Goal: Task Accomplishment & Management: Complete application form

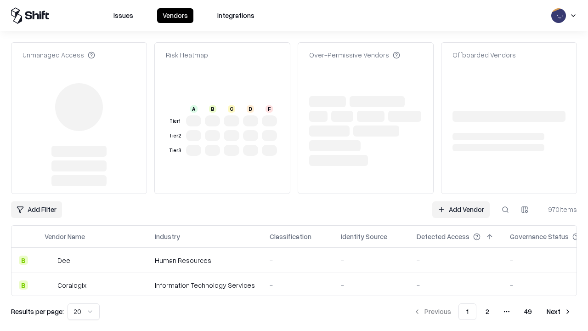
click at [461, 201] on link "Add Vendor" at bounding box center [460, 209] width 57 height 17
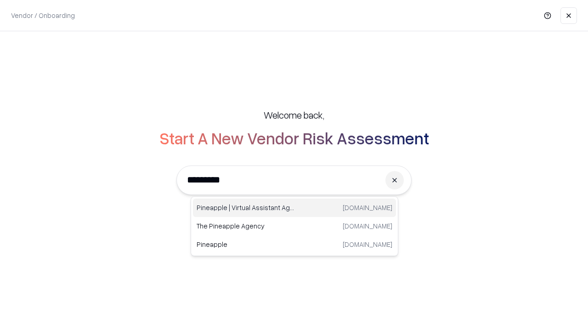
click at [294, 208] on div "Pineapple | Virtual Assistant Agency trypineapple.com" at bounding box center [294, 207] width 203 height 18
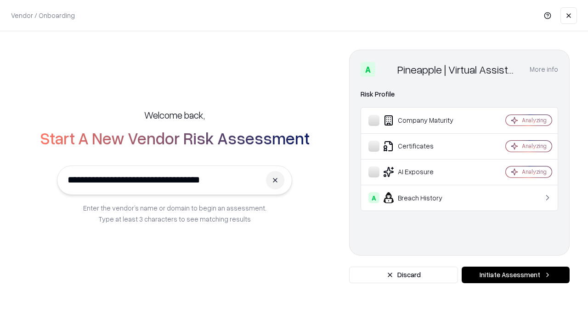
type input "**********"
click at [515, 275] on button "Initiate Assessment" at bounding box center [515, 274] width 108 height 17
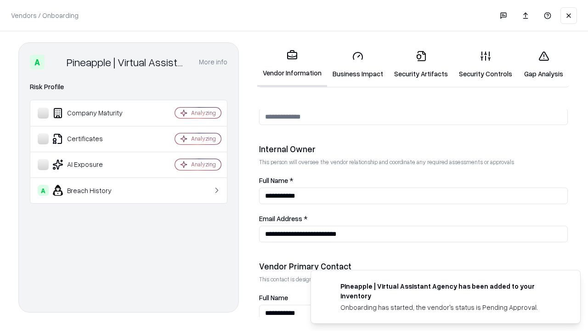
scroll to position [476, 0]
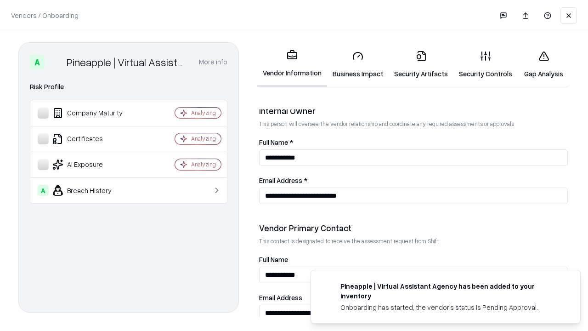
click at [358, 64] on link "Business Impact" at bounding box center [358, 64] width 62 height 43
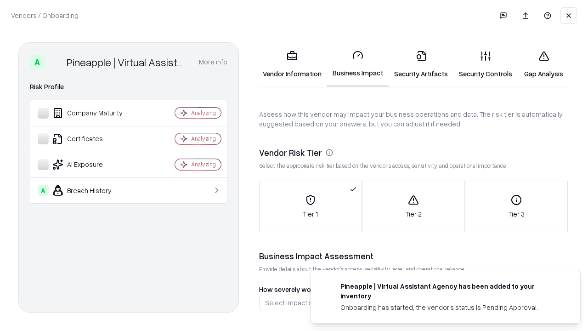
click at [421, 64] on link "Security Artifacts" at bounding box center [420, 64] width 65 height 43
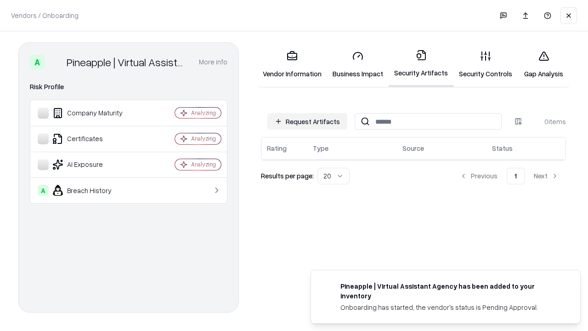
click at [307, 121] on button "Request Artifacts" at bounding box center [307, 121] width 80 height 17
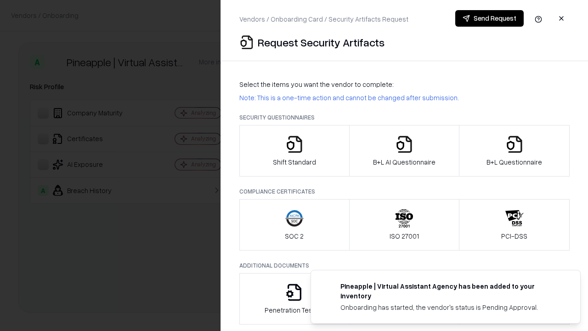
click at [294, 151] on icon "button" at bounding box center [294, 144] width 18 height 18
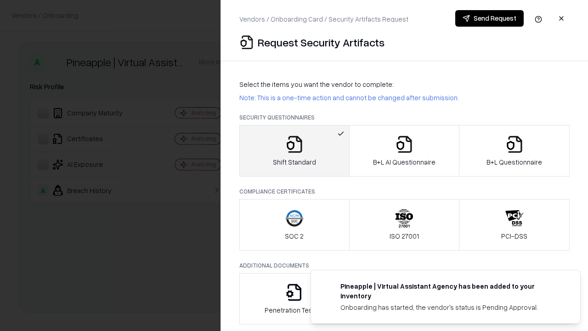
click at [489, 18] on button "Send Request" at bounding box center [489, 18] width 68 height 17
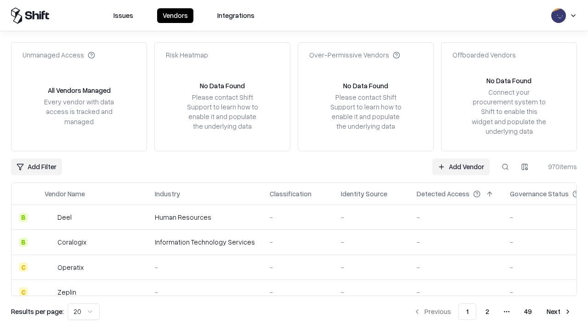
click at [505, 166] on button at bounding box center [505, 166] width 17 height 17
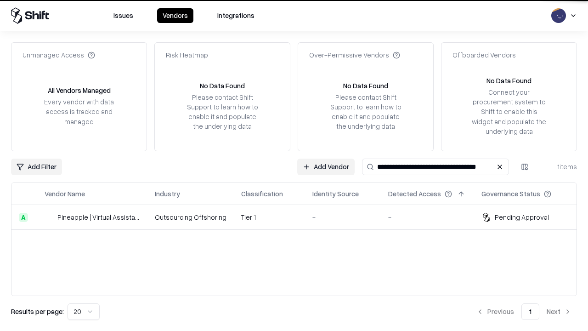
type input "**********"
click at [299, 217] on td "Tier 1" at bounding box center [269, 217] width 71 height 25
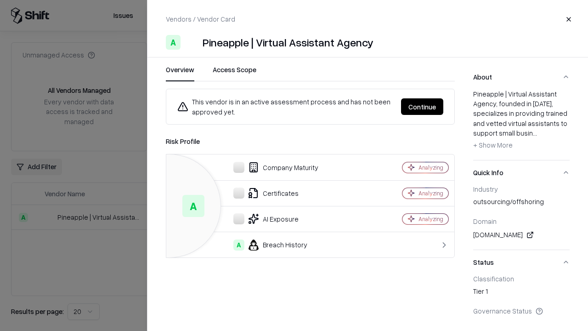
click at [422, 107] on button "Continue" at bounding box center [422, 106] width 42 height 17
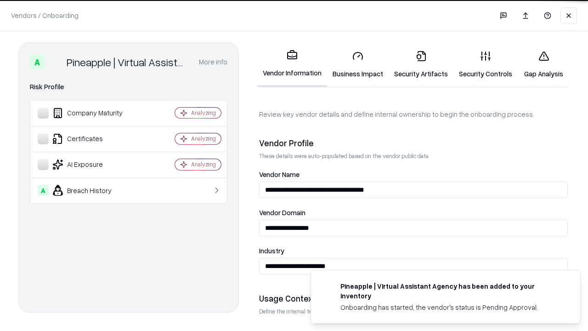
click at [421, 64] on link "Security Artifacts" at bounding box center [420, 64] width 65 height 43
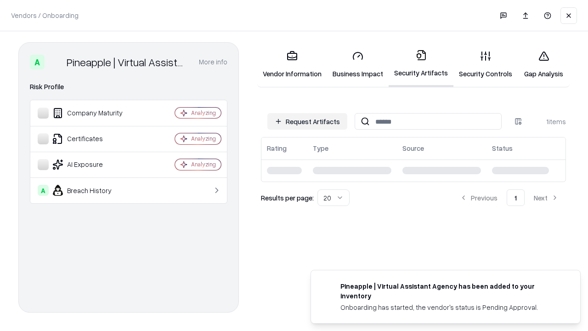
click at [485, 64] on link "Security Controls" at bounding box center [485, 64] width 64 height 43
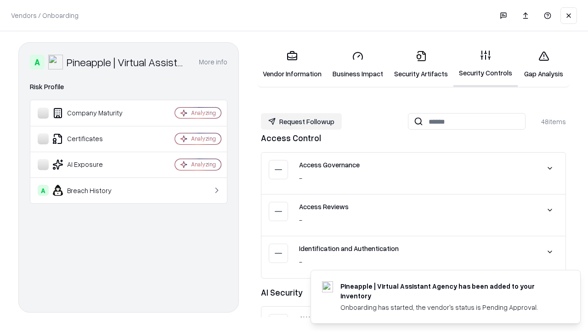
click at [301, 121] on button "Request Followup" at bounding box center [301, 121] width 81 height 17
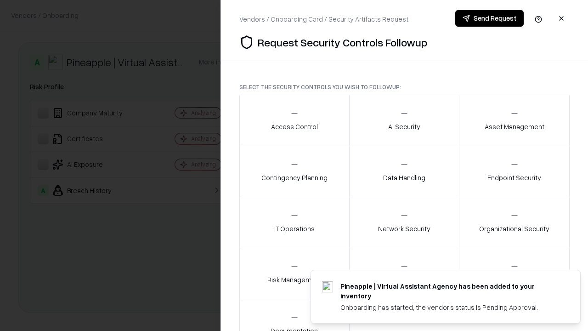
click at [294, 120] on div "Access Control" at bounding box center [294, 120] width 47 height 22
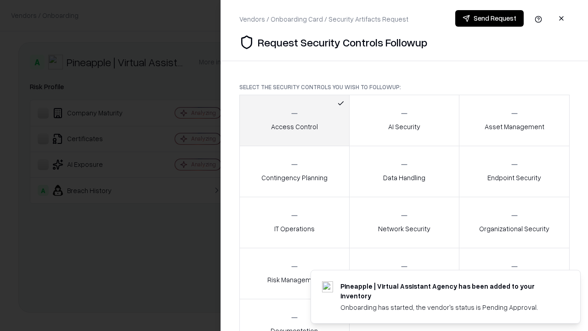
click at [489, 18] on button "Send Request" at bounding box center [489, 18] width 68 height 17
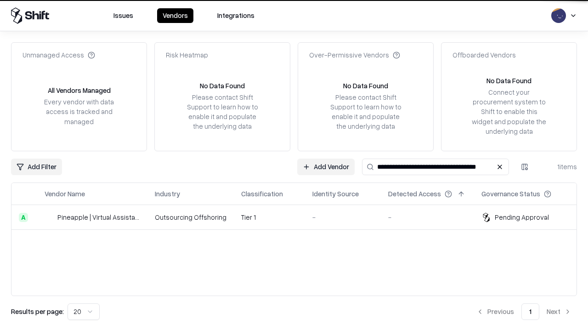
type input "**********"
click at [299, 217] on td "Tier 1" at bounding box center [269, 217] width 71 height 25
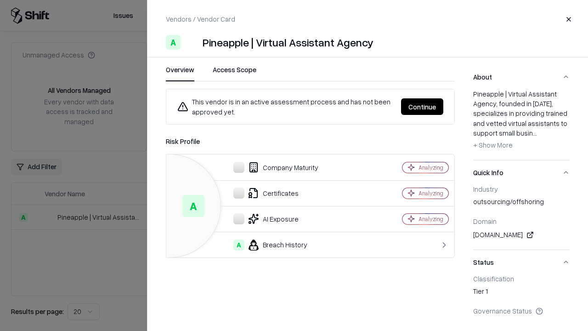
click at [422, 107] on button "Continue" at bounding box center [422, 106] width 42 height 17
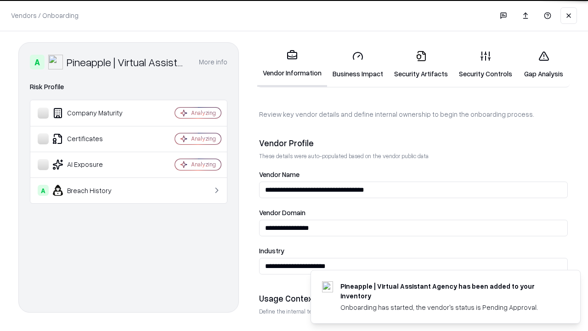
click at [543, 64] on link "Gap Analysis" at bounding box center [543, 64] width 52 height 43
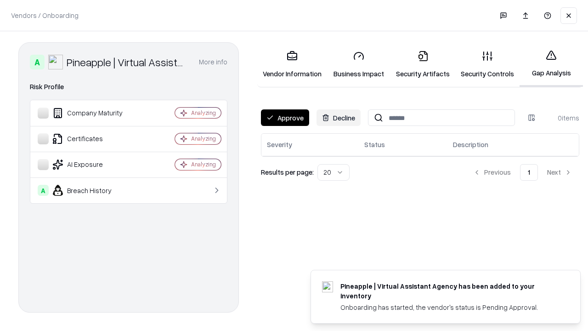
click at [285, 118] on button "Approve" at bounding box center [285, 117] width 48 height 17
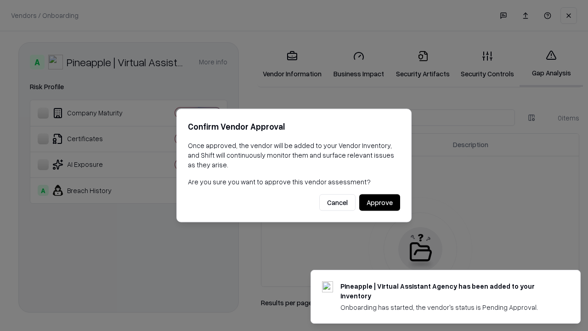
click at [379, 202] on button "Approve" at bounding box center [379, 202] width 41 height 17
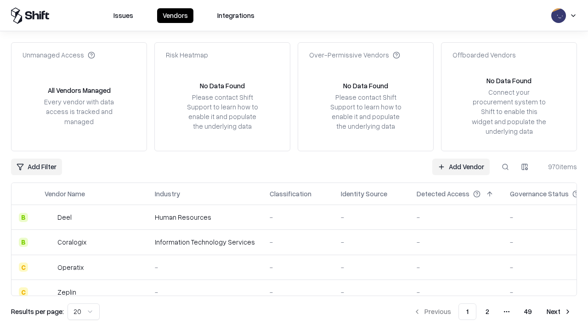
type input "**********"
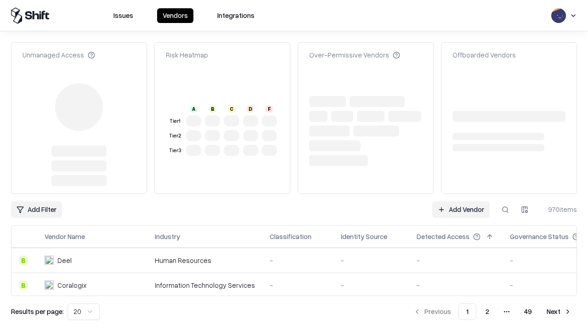
click at [461, 201] on link "Add Vendor" at bounding box center [460, 209] width 57 height 17
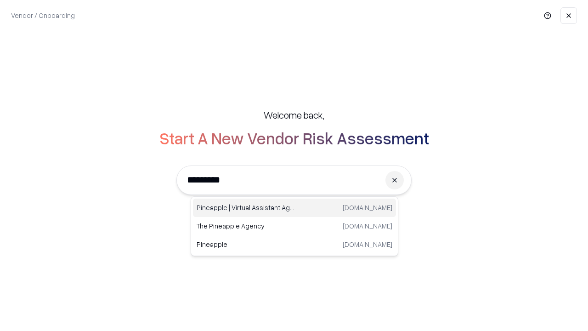
click at [294, 208] on div "Pineapple | Virtual Assistant Agency [DOMAIN_NAME]" at bounding box center [294, 207] width 203 height 18
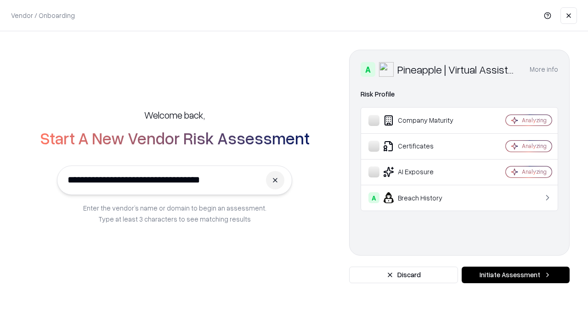
type input "**********"
click at [515, 275] on button "Initiate Assessment" at bounding box center [515, 274] width 108 height 17
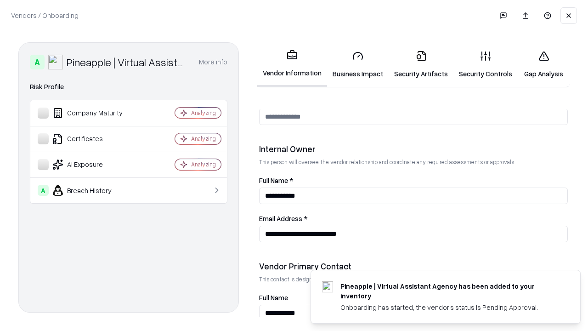
scroll to position [476, 0]
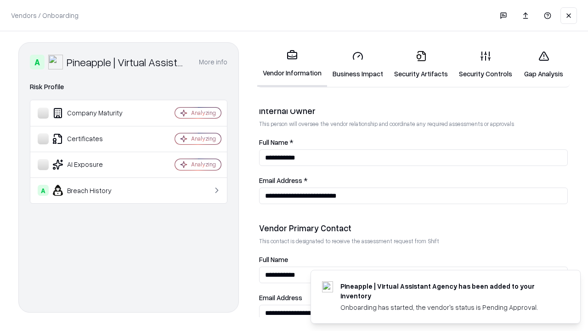
click at [543, 64] on link "Gap Analysis" at bounding box center [543, 64] width 52 height 43
